Goal: Task Accomplishment & Management: Use online tool/utility

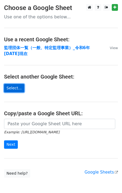
click at [10, 88] on link "Select..." at bounding box center [14, 88] width 20 height 8
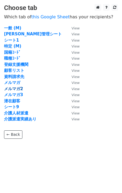
click at [15, 86] on strong "メルマガ2" at bounding box center [13, 88] width 19 height 5
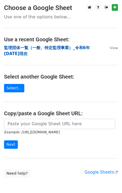
click at [24, 48] on strong "監理団体一覧（一般、特定監理事業）_令和6年[DATE]現在" at bounding box center [47, 50] width 86 height 11
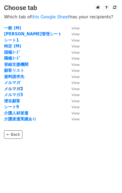
click at [17, 88] on strong "メルマガ2" at bounding box center [13, 88] width 19 height 5
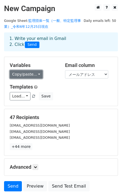
click at [37, 74] on link "Copy/paste..." at bounding box center [26, 74] width 33 height 8
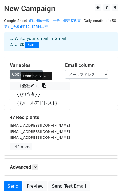
click at [28, 88] on link "{{会社名}}" at bounding box center [40, 85] width 60 height 9
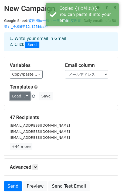
click at [25, 96] on link "Load..." at bounding box center [20, 96] width 21 height 8
click at [44, 80] on div "Variables Copy/paste... {{会社名}} {{担当者}} {{メールアドレス}} Email column 会社名 担当者 メールアドレ…" at bounding box center [60, 81] width 113 height 49
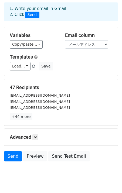
scroll to position [32, 0]
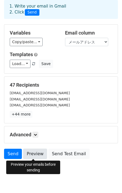
click at [33, 151] on link "Preview" at bounding box center [35, 153] width 24 height 10
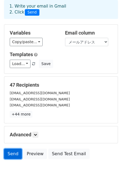
click at [13, 154] on link "Send" at bounding box center [13, 153] width 18 height 10
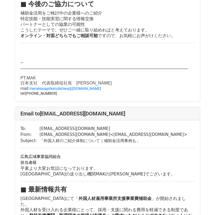
scroll to position [2500, 0]
